Goal: Information Seeking & Learning: Learn about a topic

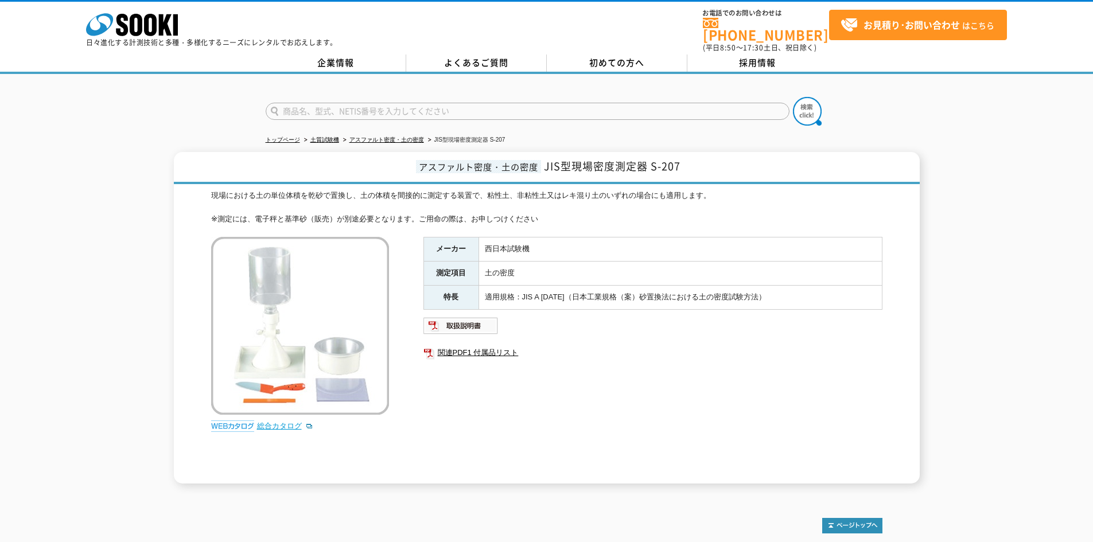
click at [275, 422] on link "総合カタログ" at bounding box center [285, 426] width 56 height 9
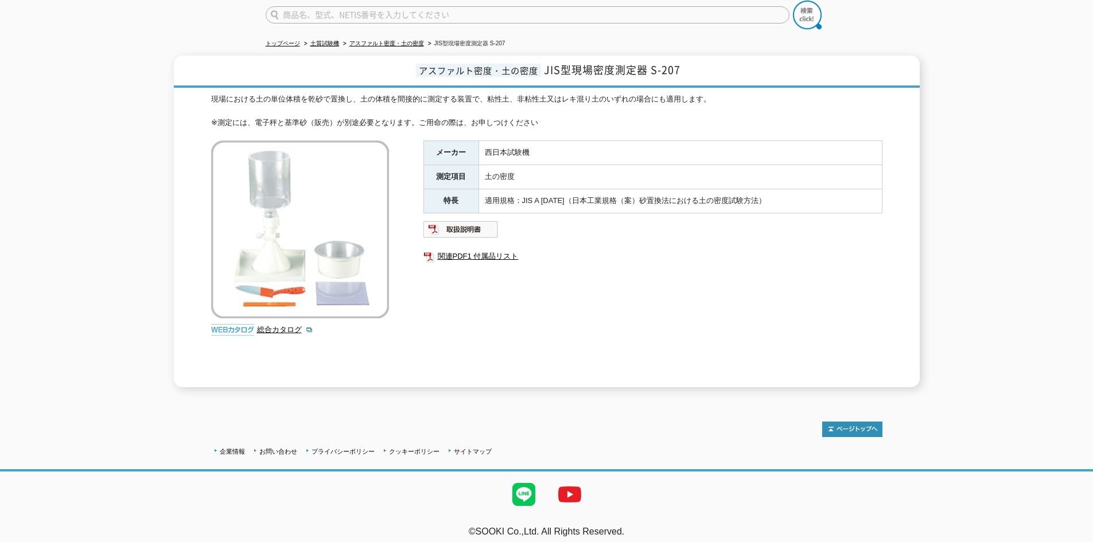
scroll to position [98, 0]
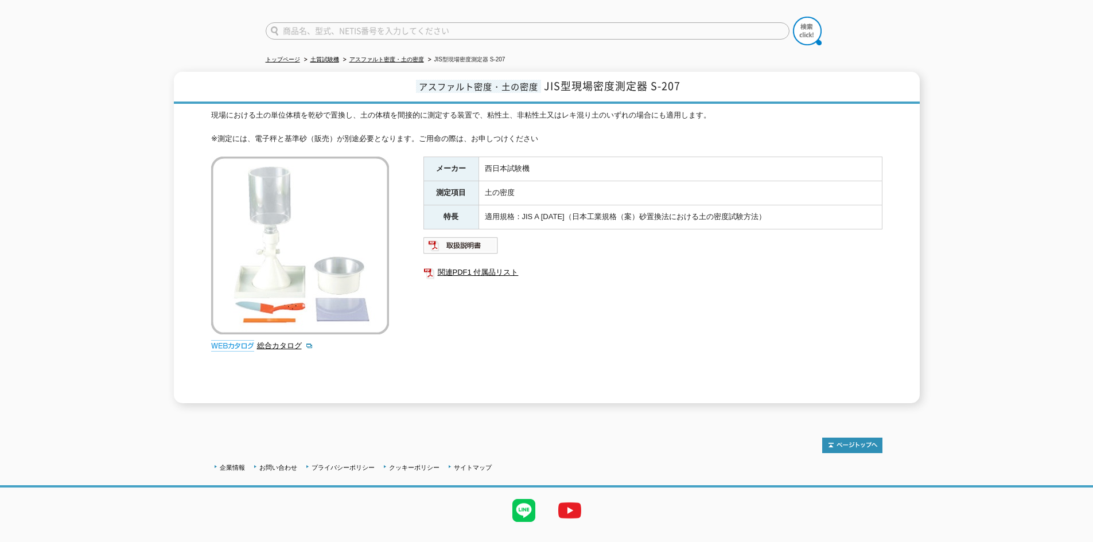
scroll to position [98, 0]
